Goal: Communication & Community: Ask a question

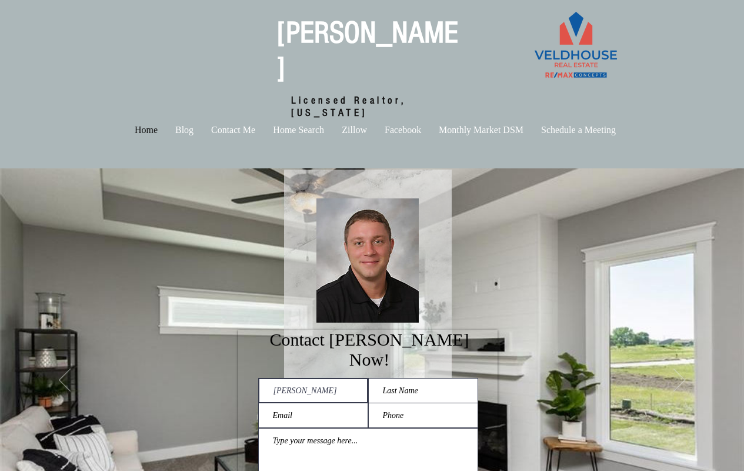
type input "Marc"
type input "Marc.Weber@houseresourcepro.com"
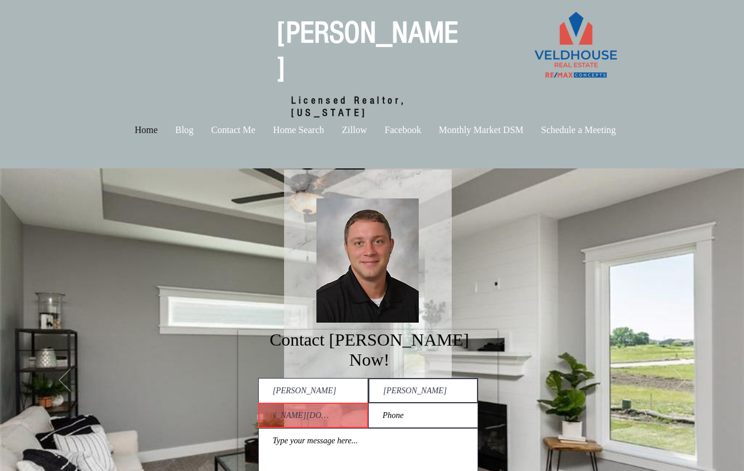
scroll to position [0, 0]
type input "Weber"
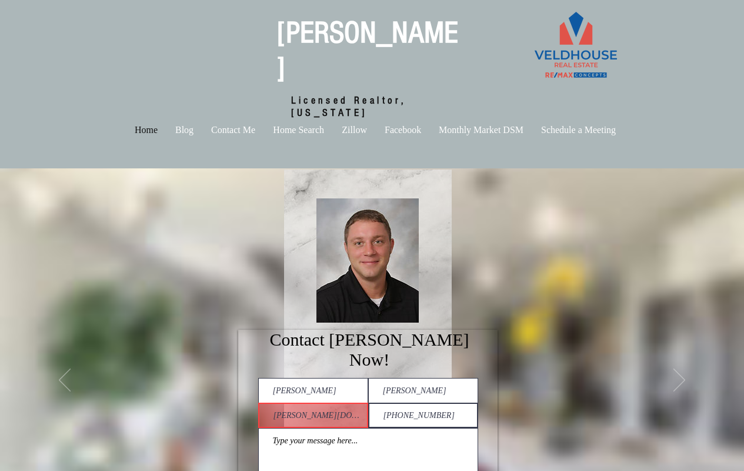
type input "(240) 207-8218"
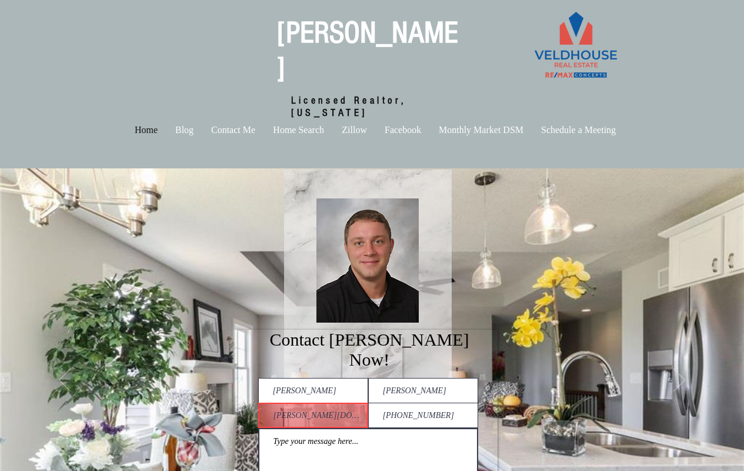
type textarea "Hello there, There’s something really special about moving into a new home — th…"
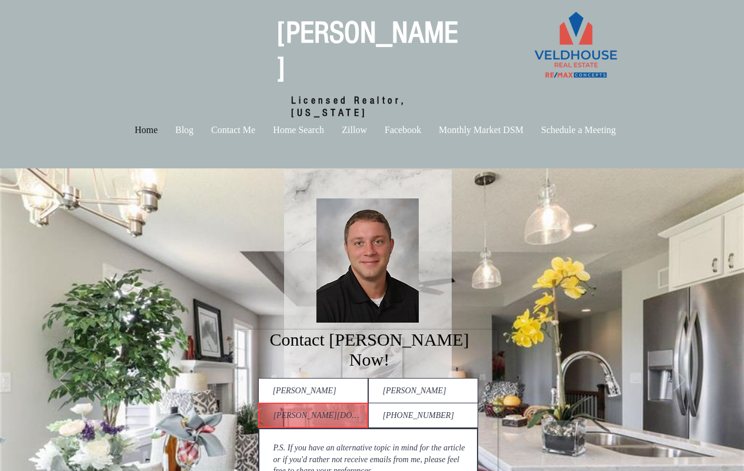
checkbox input "true"
